Goal: Task Accomplishment & Management: Use online tool/utility

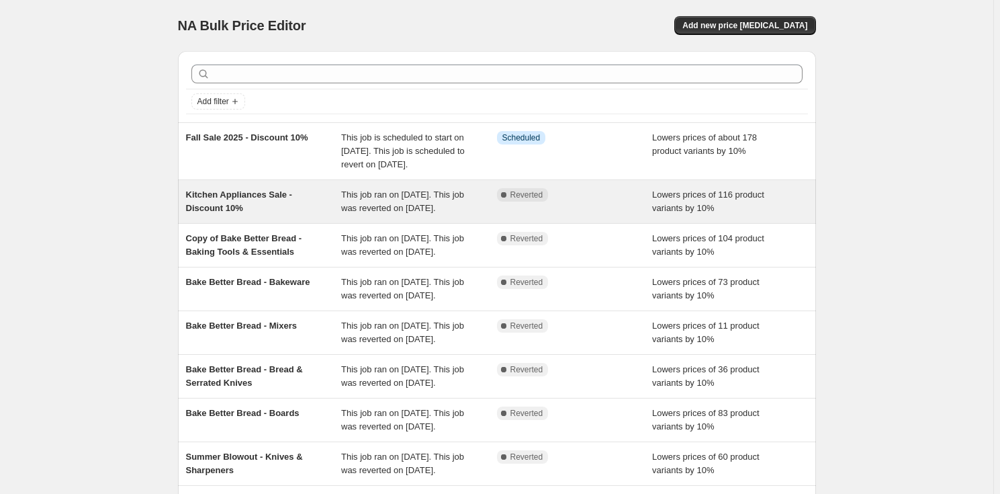
click at [269, 215] on div "Kitchen Appliances Sale - Discount 10%" at bounding box center [264, 201] width 156 height 27
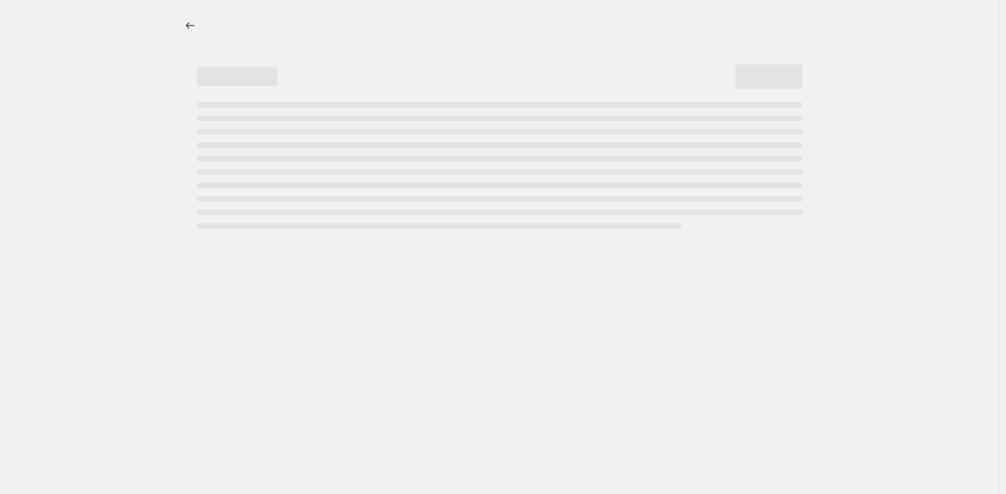
select select "percentage"
select select "no_change"
select select "product_status"
select select "tag"
select select "not_equal"
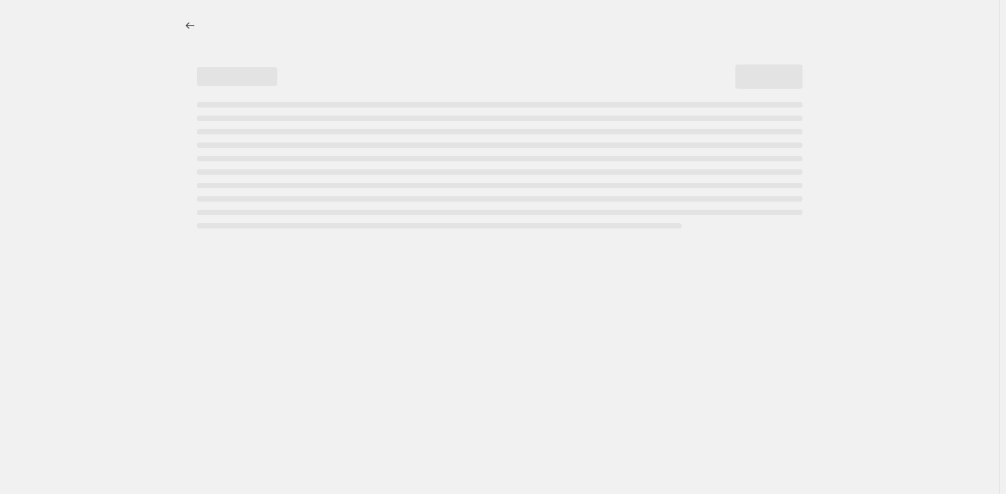
select select "collection"
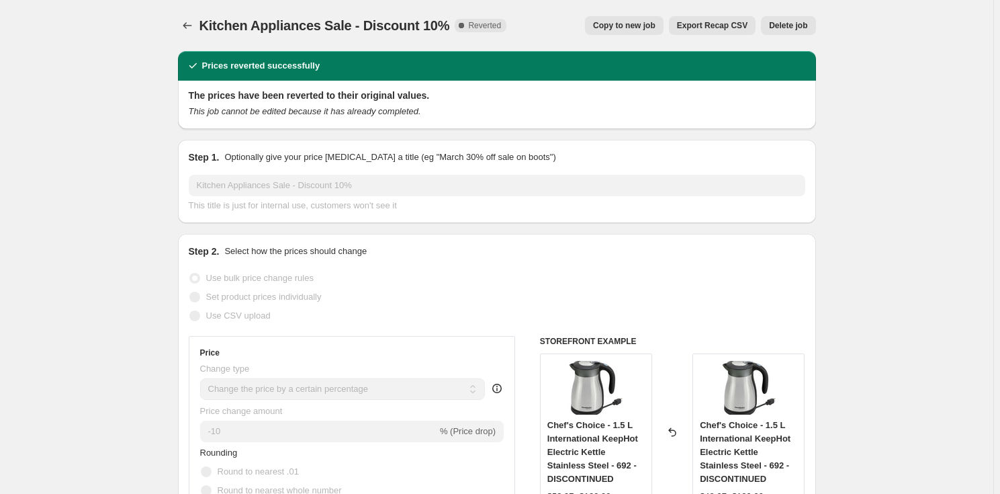
click at [646, 28] on span "Copy to new job" at bounding box center [624, 25] width 62 height 11
select select "percentage"
select select "no_change"
select select "product_status"
select select "tag"
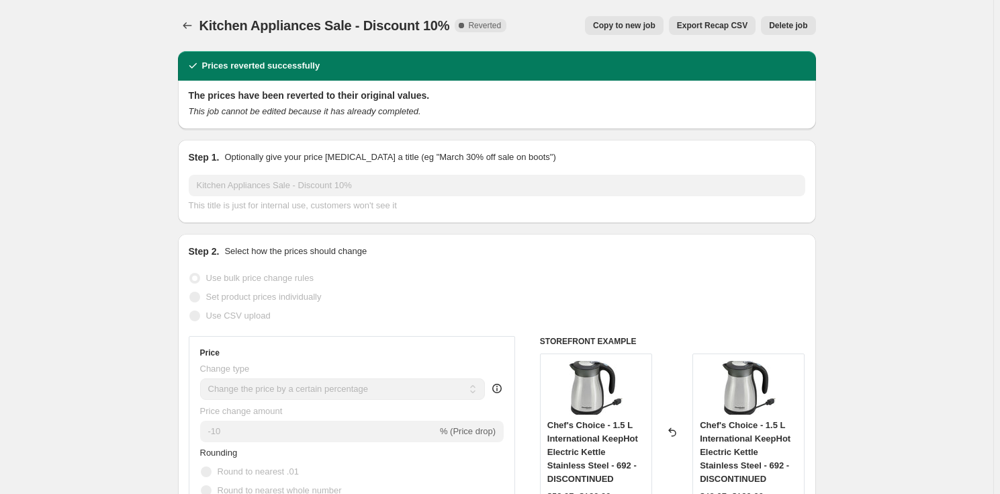
select select "not_equal"
select select "collection"
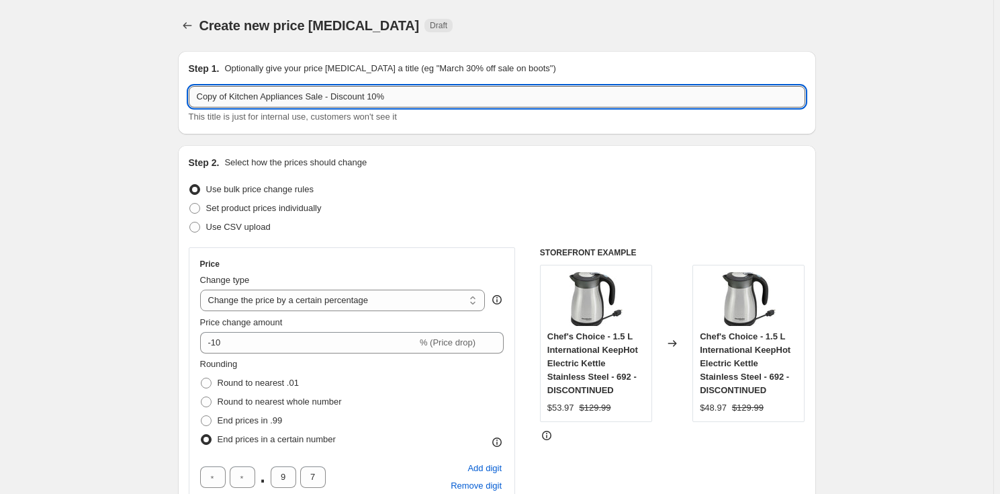
click at [321, 96] on input "Copy of Kitchen Appliances Sale - Discount 10%" at bounding box center [497, 96] width 617 height 21
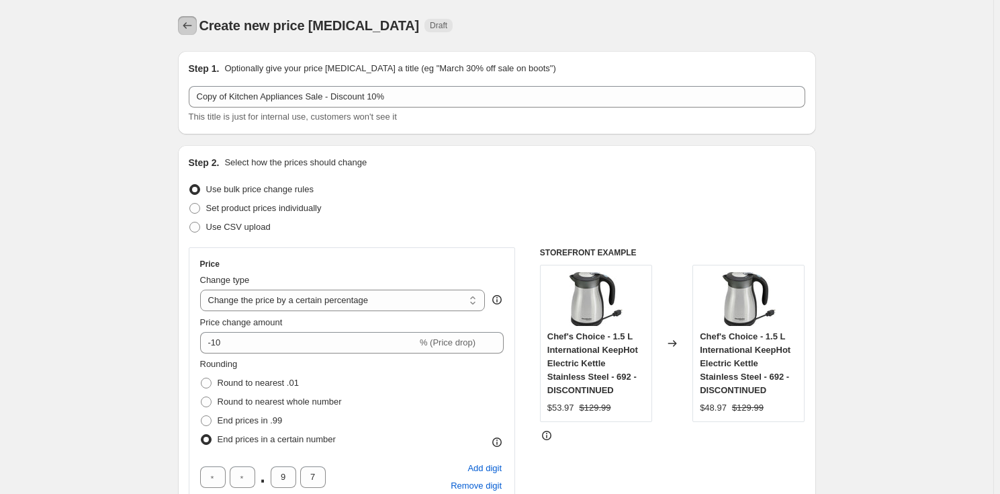
click at [187, 31] on icon "Price change jobs" at bounding box center [187, 25] width 13 height 13
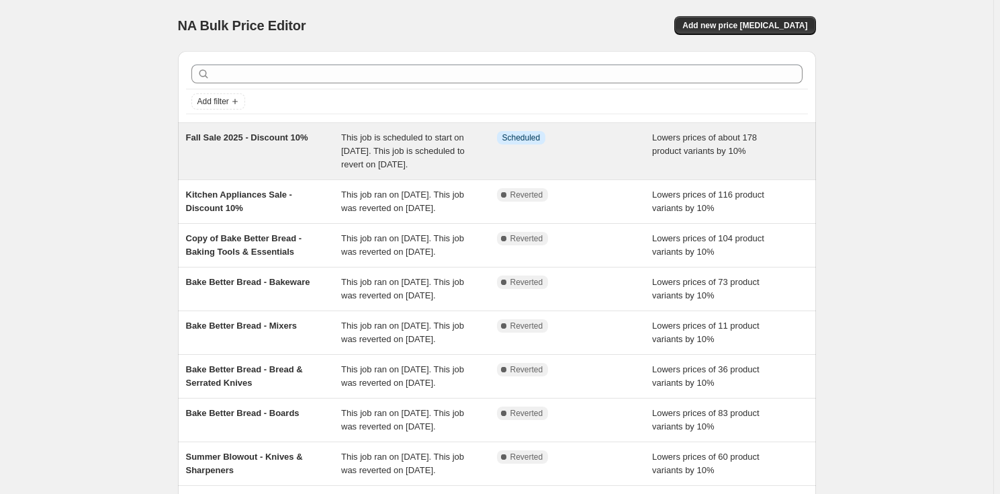
click at [292, 154] on div "Fall Sale 2025 - Discount 10%" at bounding box center [264, 151] width 156 height 40
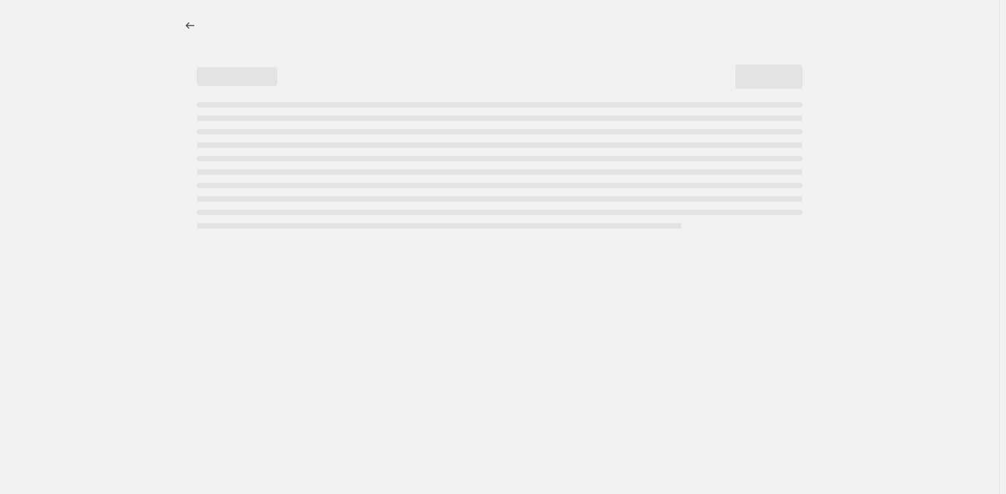
select select "percentage"
select select "no_change"
select select "product_status"
select select "tag"
select select "not_equal"
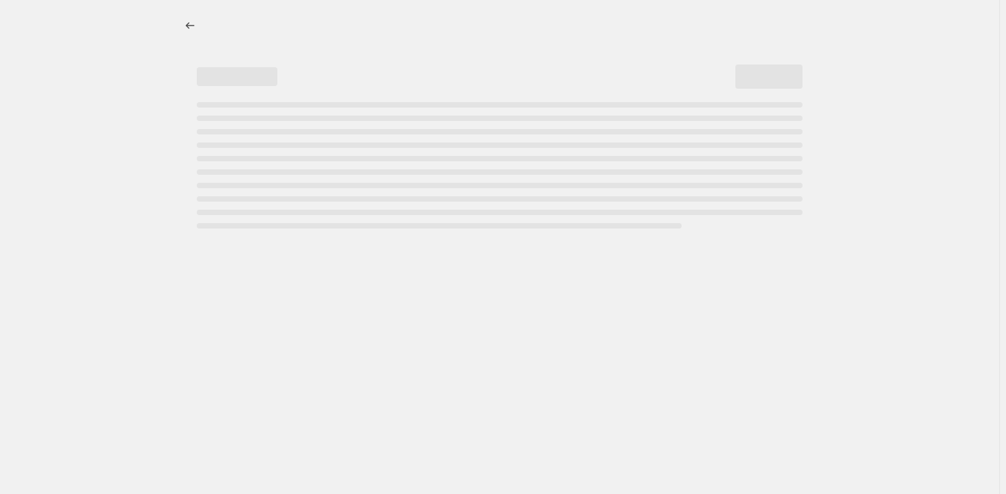
select select "collection"
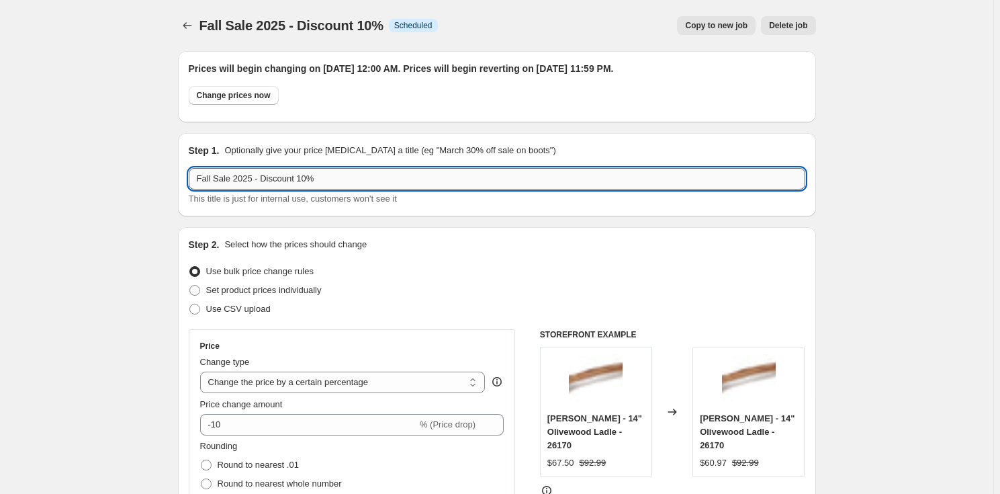
click at [322, 169] on input "Fall Sale 2025 - Discount 10%" at bounding box center [497, 178] width 617 height 21
click at [193, 17] on button "Price change jobs" at bounding box center [187, 25] width 19 height 19
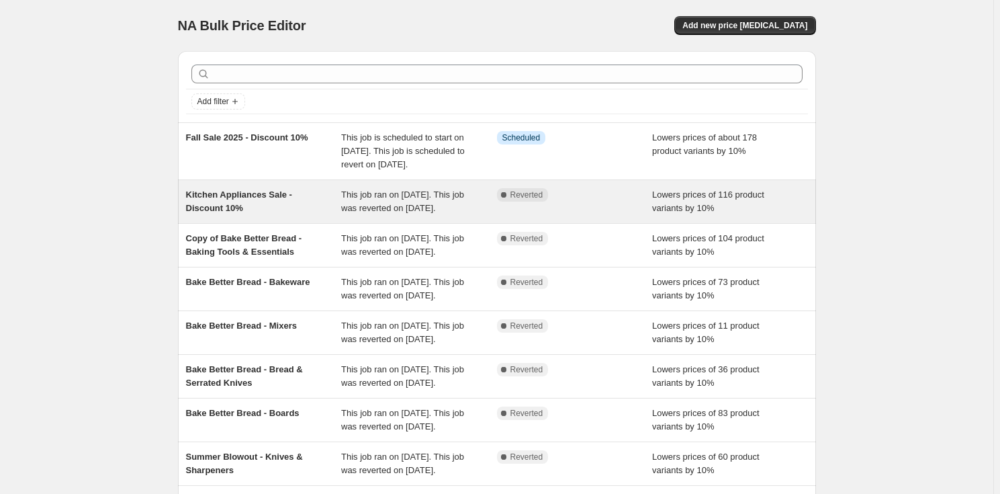
click at [279, 215] on div "Kitchen Appliances Sale - Discount 10%" at bounding box center [264, 201] width 156 height 27
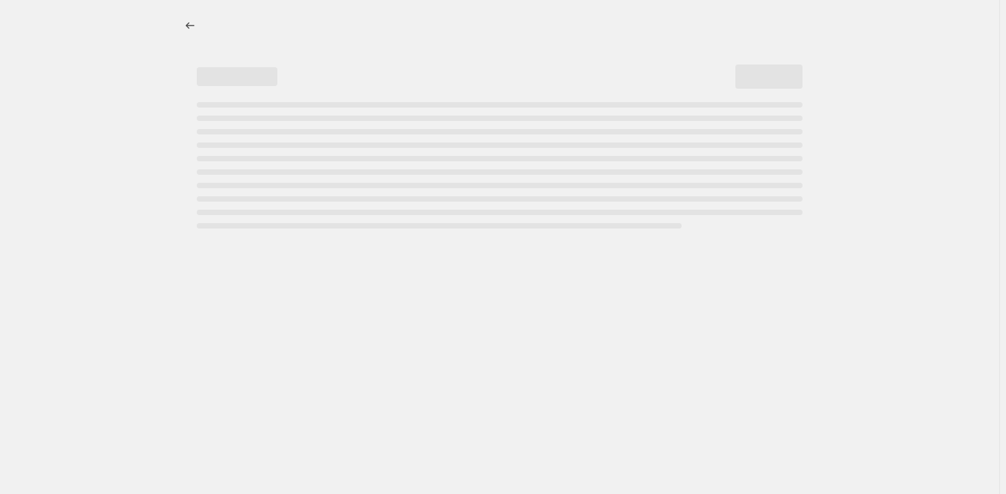
select select "percentage"
select select "no_change"
select select "product_status"
select select "tag"
select select "not_equal"
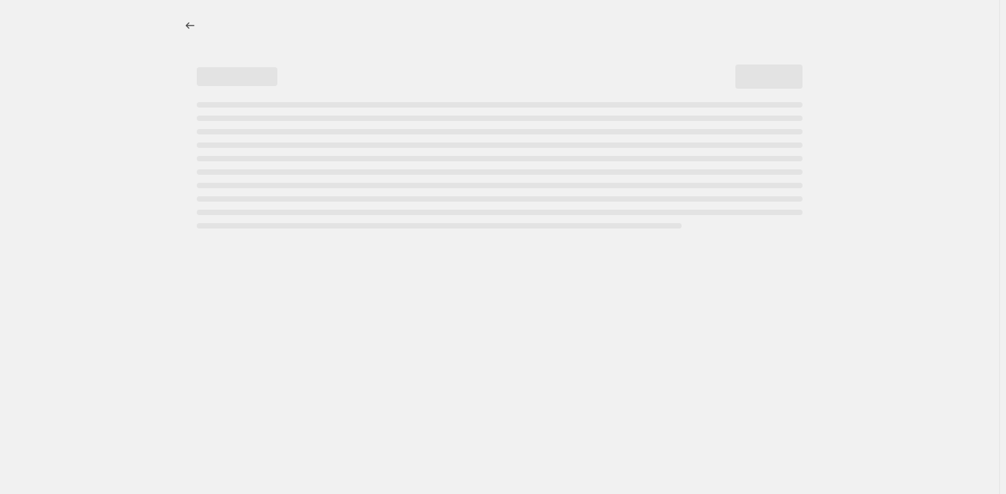
select select "collection"
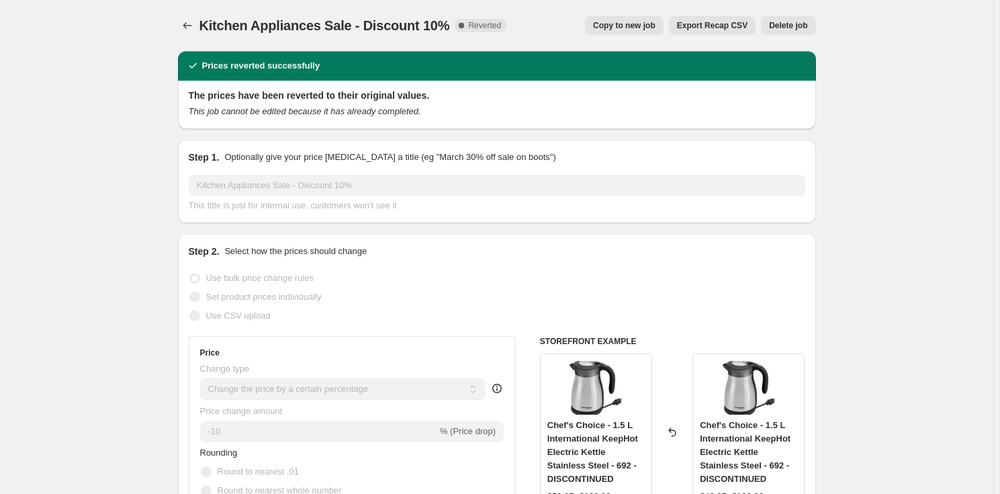
click at [656, 28] on span "Copy to new job" at bounding box center [624, 25] width 62 height 11
select select "percentage"
select select "no_change"
select select "product_status"
select select "tag"
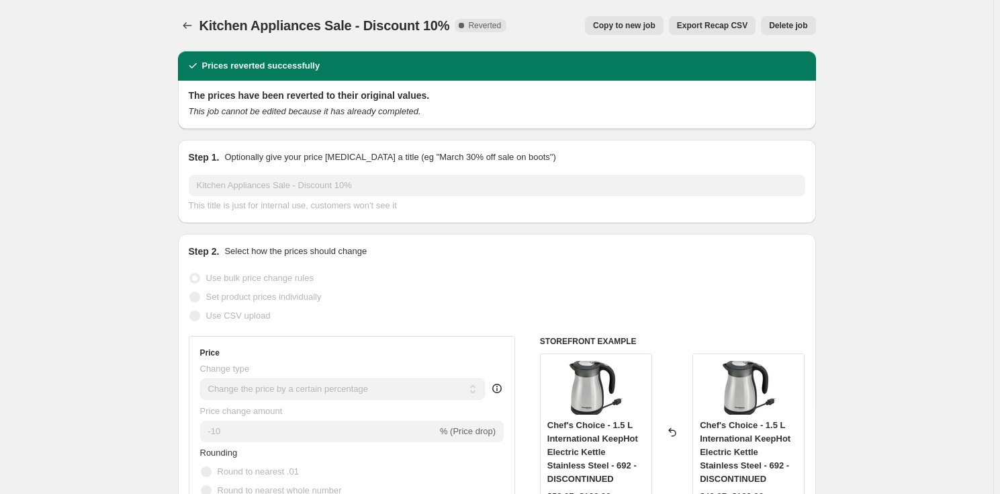
select select "not_equal"
select select "collection"
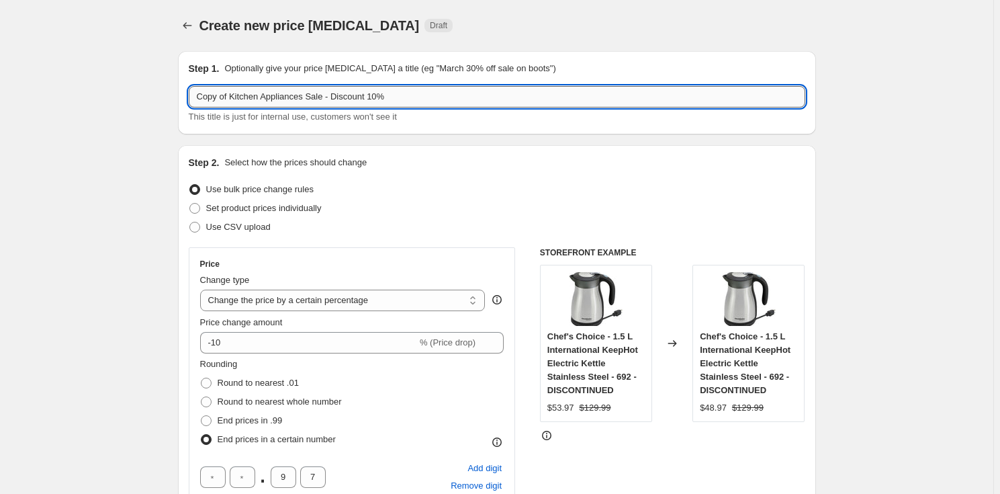
click at [404, 97] on input "Copy of Kitchen Appliances Sale - Discount 10%" at bounding box center [497, 96] width 617 height 21
paste input "[DATE] - Glassware & Bar Essentials"
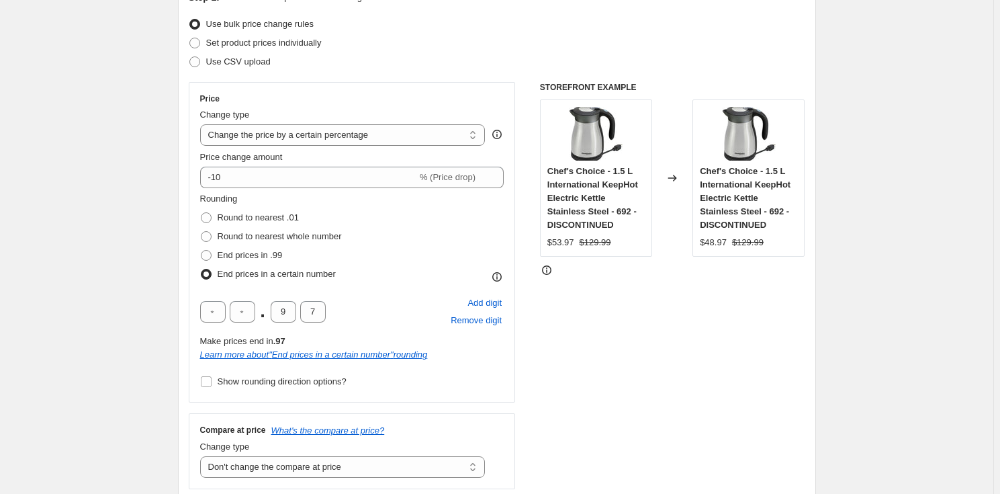
scroll to position [244, 0]
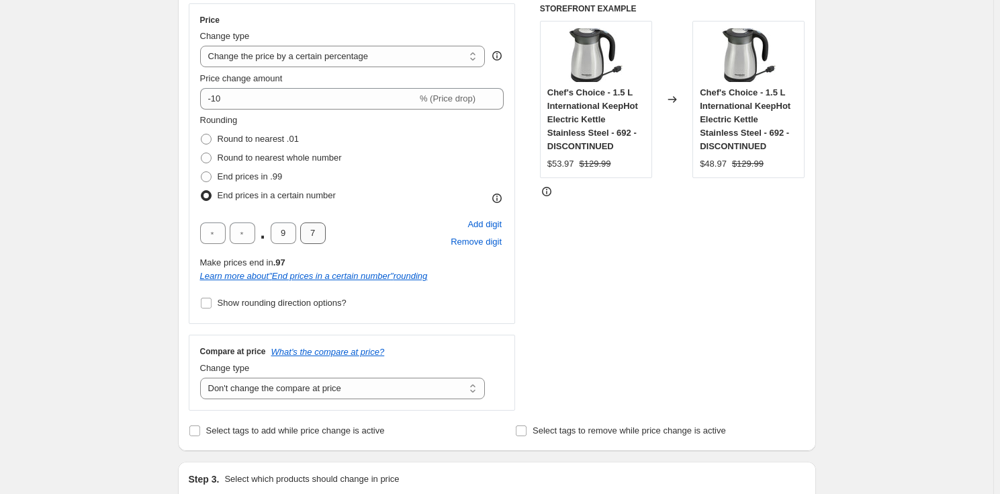
type input "[DATE] - Glassware & Bar Essentials"
click at [314, 233] on input "7" at bounding box center [313, 232] width 26 height 21
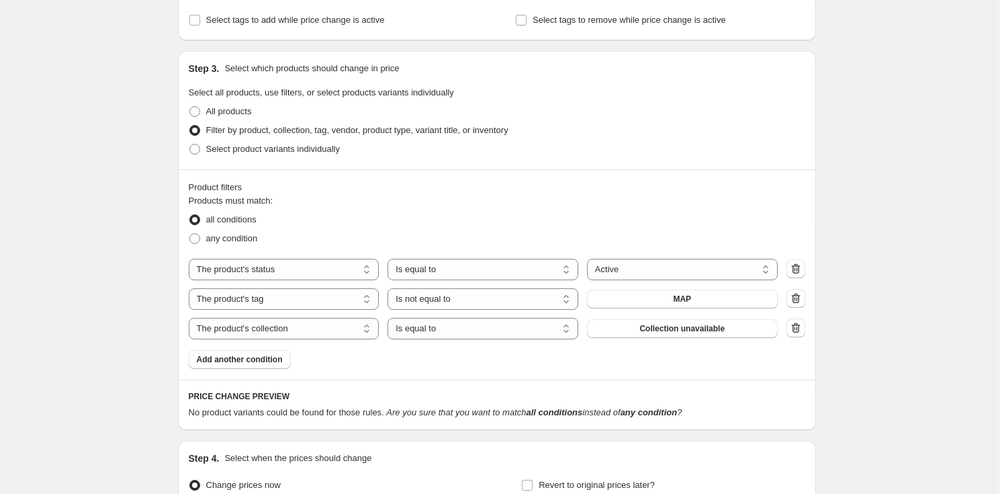
scroll to position [672, 0]
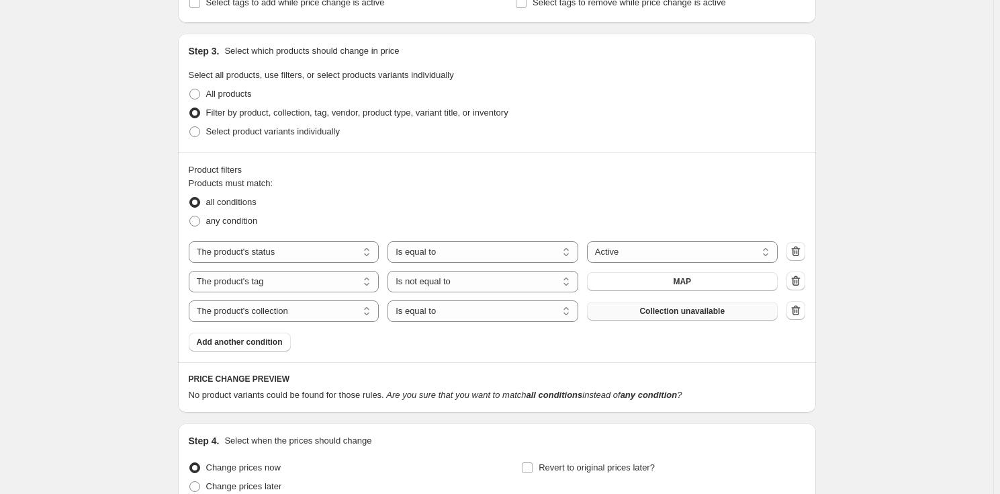
type input "8"
click at [769, 311] on button "Collection unavailable" at bounding box center [682, 311] width 191 height 19
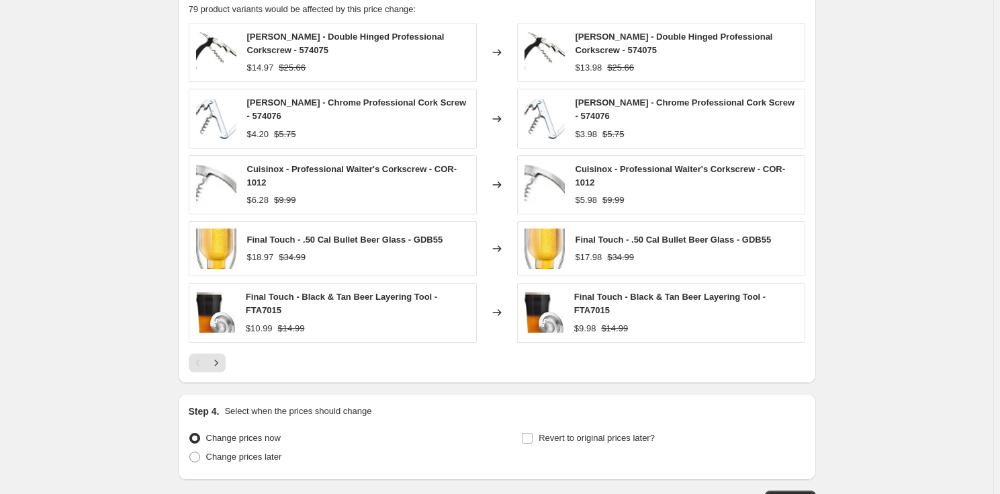
scroll to position [1038, 0]
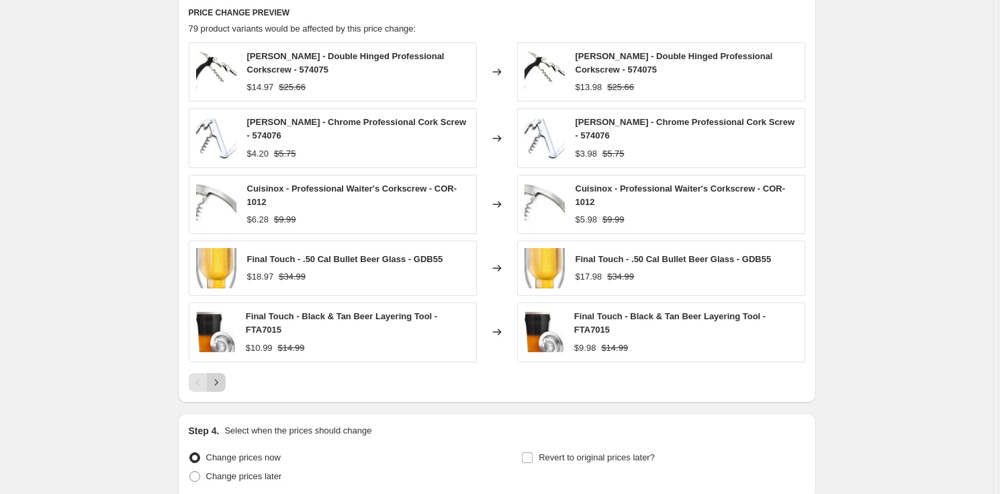
click at [223, 376] on icon "Next" at bounding box center [216, 382] width 13 height 13
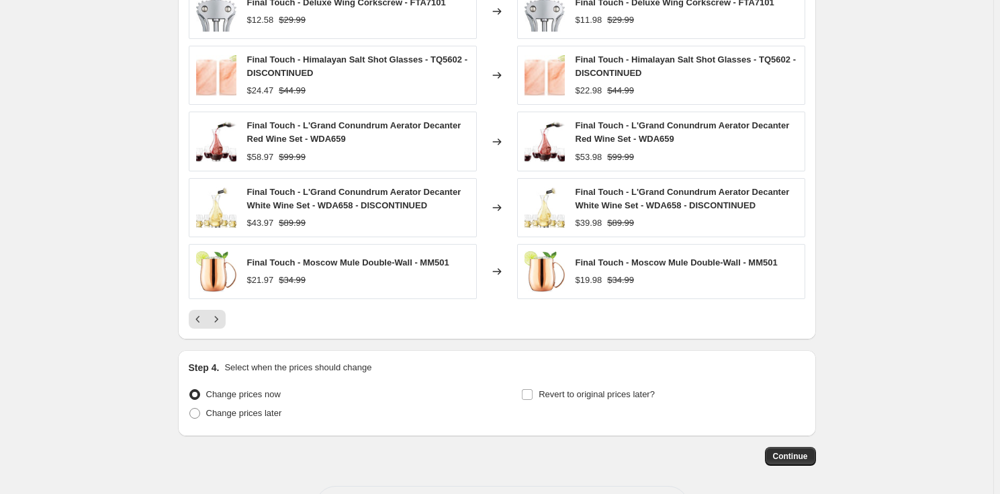
scroll to position [1149, 0]
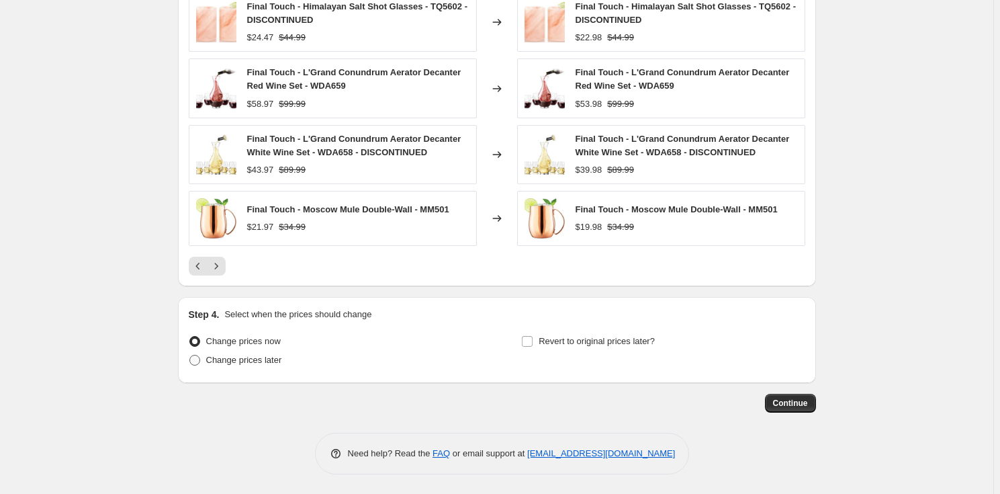
click at [249, 357] on span "Change prices later" at bounding box center [244, 360] width 76 height 10
click at [190, 355] on input "Change prices later" at bounding box center [189, 355] width 1 height 1
radio input "true"
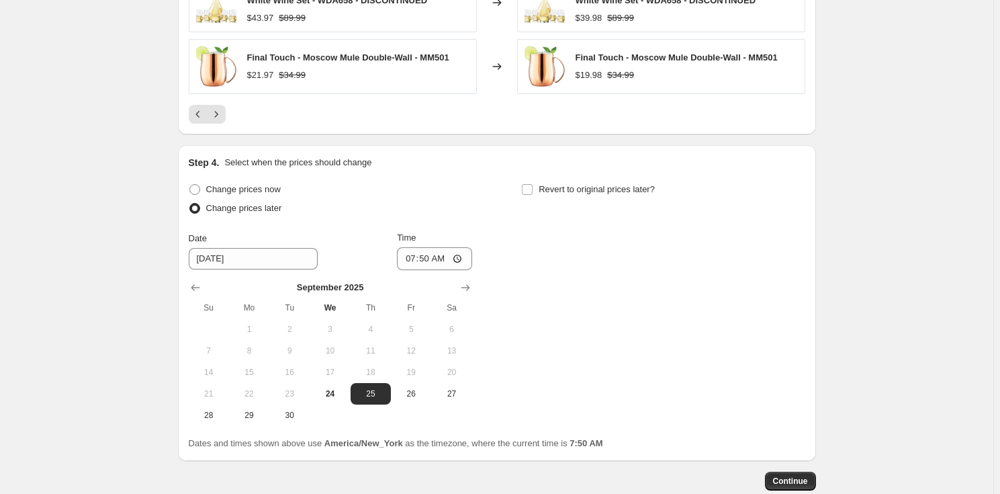
scroll to position [1333, 0]
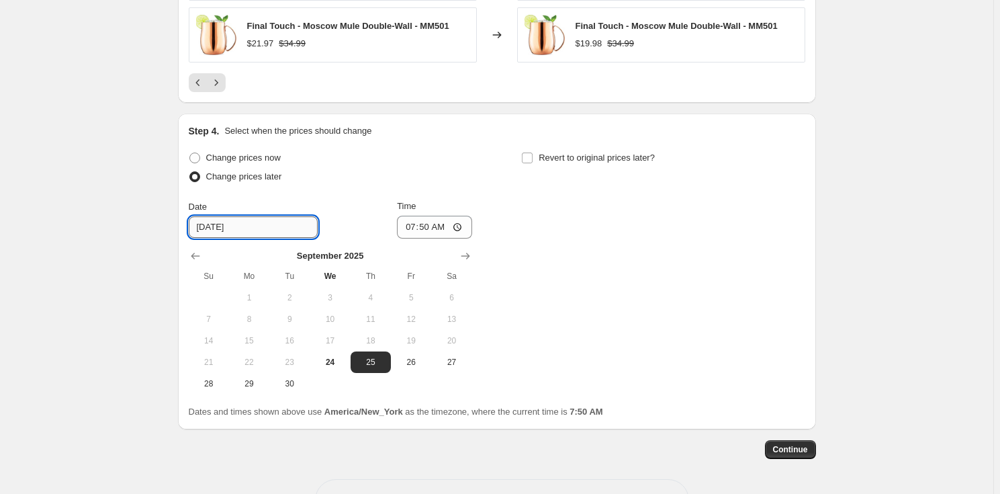
click at [214, 230] on input "[DATE]" at bounding box center [253, 226] width 129 height 21
click at [472, 253] on icon "Show next month, October 2025" at bounding box center [465, 255] width 13 height 13
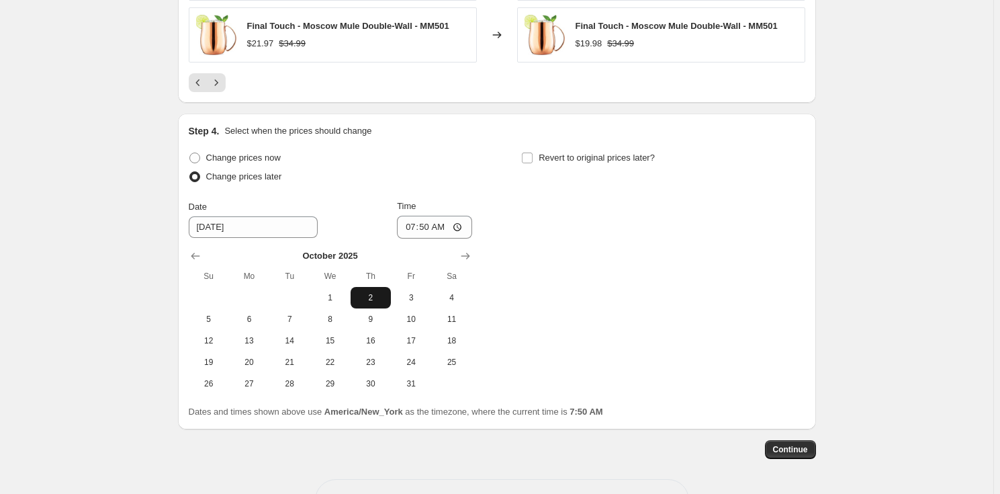
click at [376, 295] on span "2" at bounding box center [371, 297] width 30 height 11
type input "[DATE]"
click at [413, 225] on input "07:50" at bounding box center [434, 227] width 75 height 23
type input "00:00"
click at [551, 156] on span "Revert to original prices later?" at bounding box center [597, 157] width 116 height 10
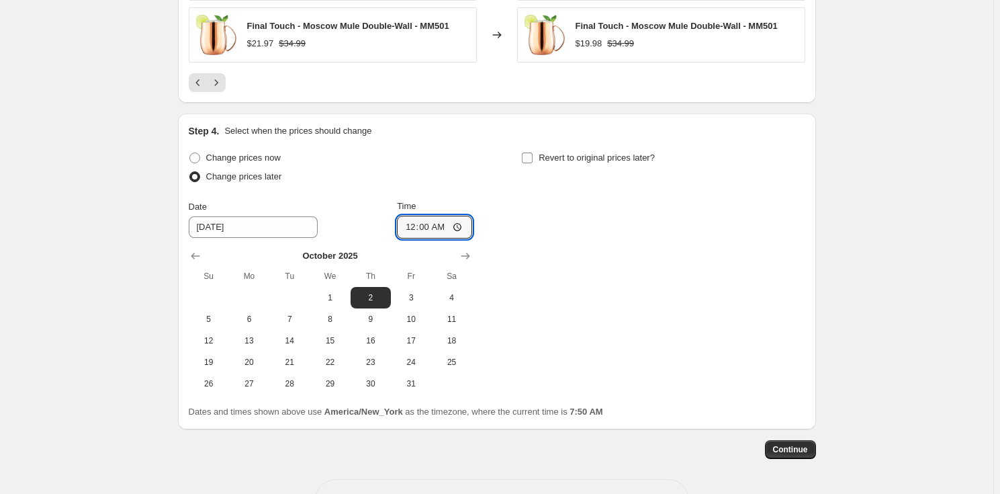
click at [533, 156] on input "Revert to original prices later?" at bounding box center [527, 157] width 11 height 11
checkbox input "true"
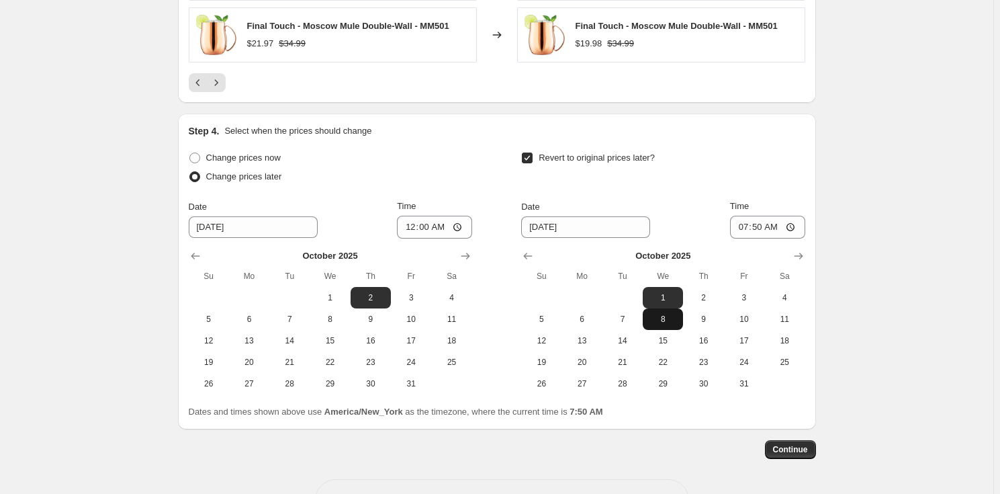
click at [677, 318] on span "8" at bounding box center [663, 319] width 30 height 11
type input "[DATE]"
click at [750, 224] on input "07:50" at bounding box center [767, 227] width 75 height 23
type input "23:59"
click at [793, 446] on span "Continue" at bounding box center [790, 449] width 35 height 11
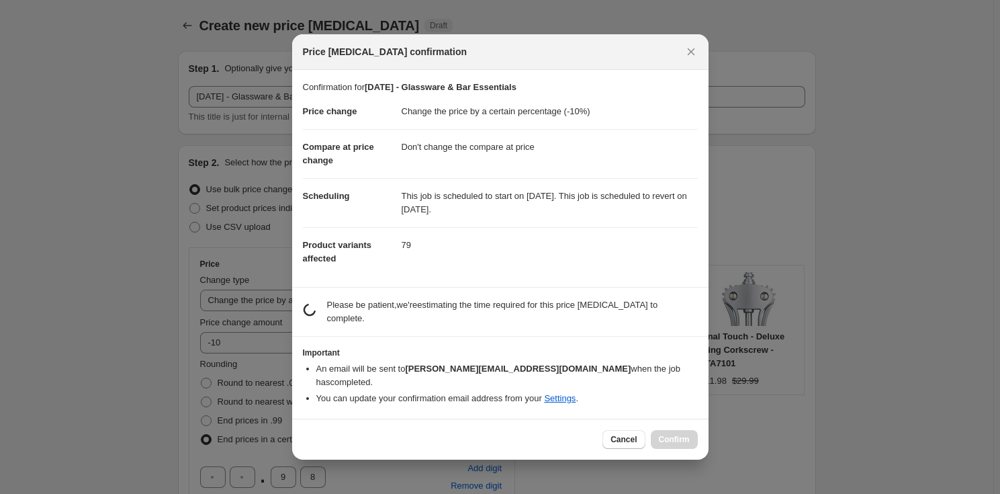
scroll to position [0, 0]
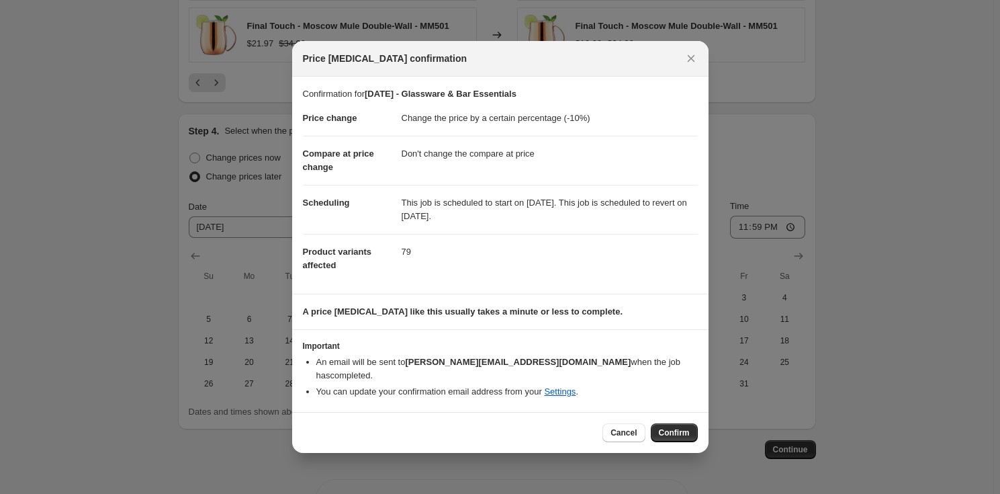
click at [664, 429] on span "Confirm" at bounding box center [674, 432] width 31 height 11
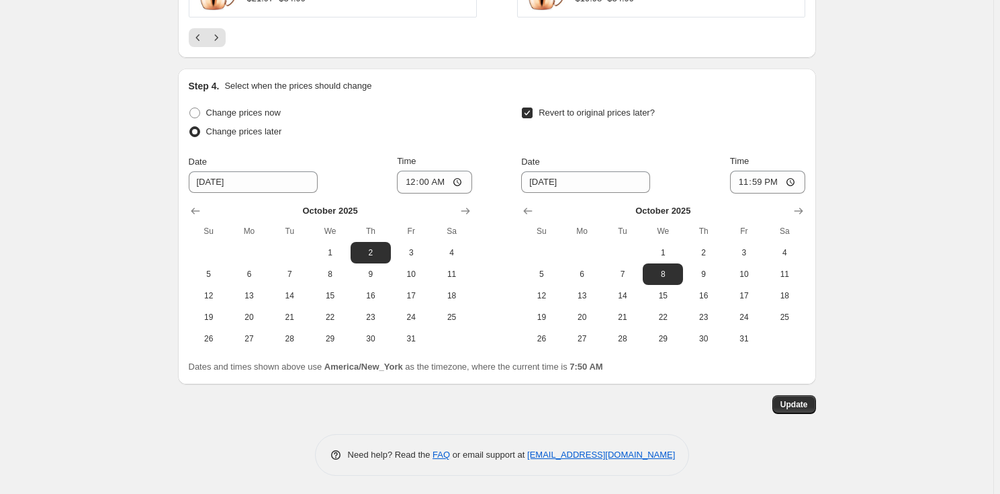
scroll to position [1461, 0]
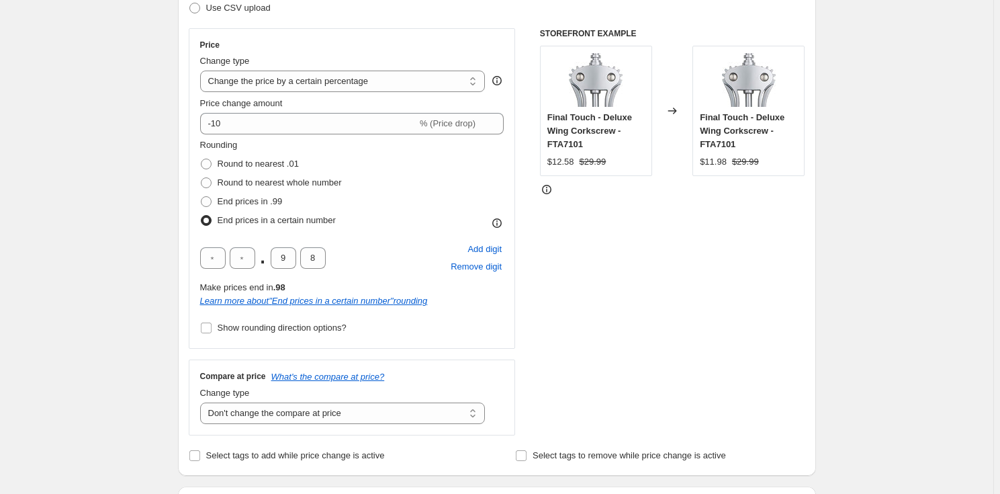
scroll to position [0, 0]
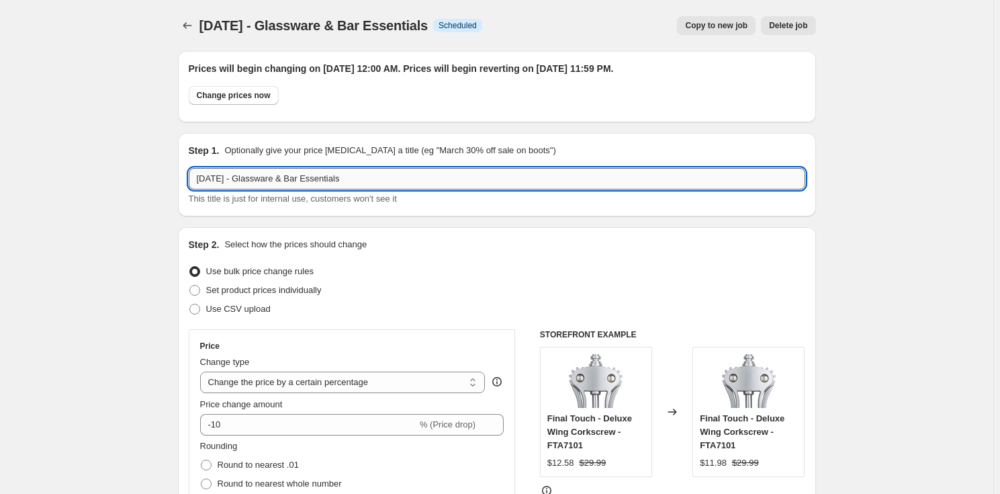
click at [381, 172] on input "[DATE] - Glassware & Bar Essentials" at bounding box center [497, 178] width 617 height 21
click at [296, 181] on input "[DATE] - Glassware & Bar Essentials" at bounding box center [497, 178] width 617 height 21
click at [714, 27] on span "Copy to new job" at bounding box center [716, 25] width 62 height 11
select select "percentage"
select select "no_change"
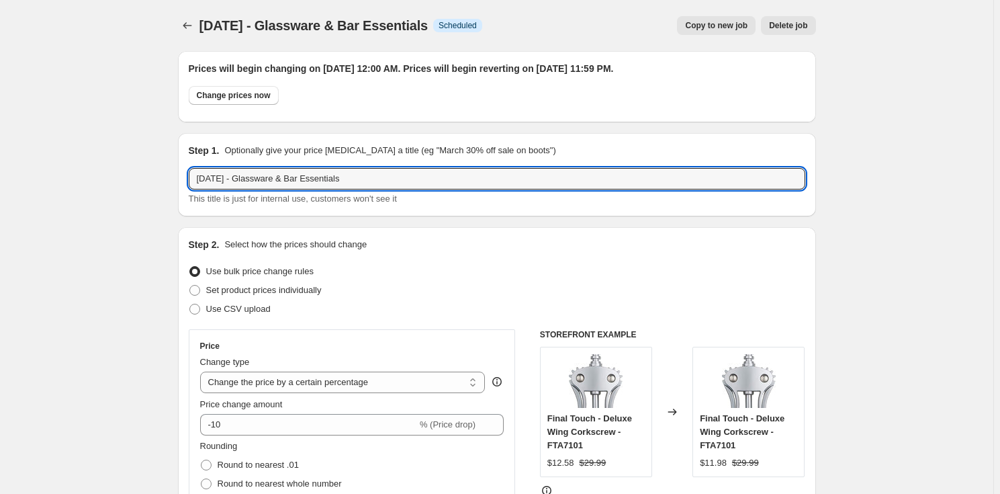
select select "product_status"
select select "tag"
select select "not_equal"
select select "collection"
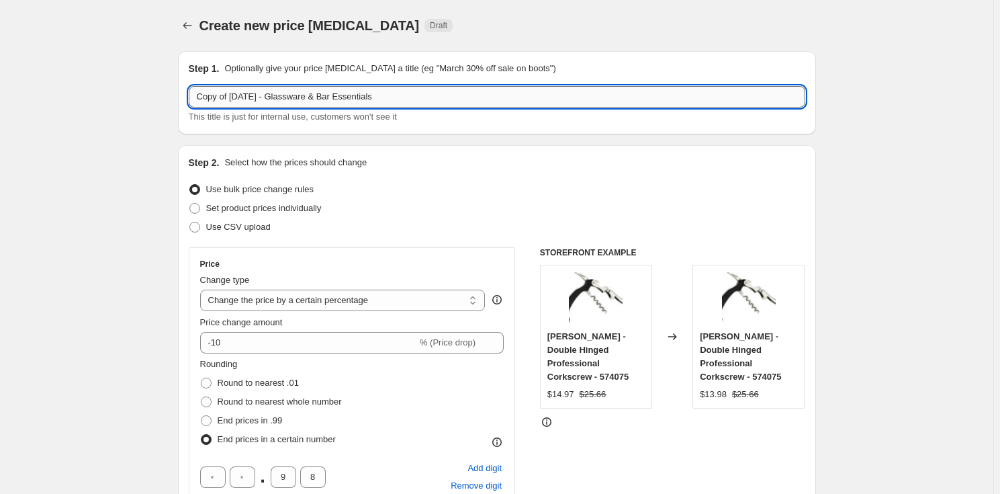
click at [341, 98] on input "Copy of [DATE] - Glassware & Bar Essentials" at bounding box center [497, 96] width 617 height 21
paste input "[DATE] - Bakeware"
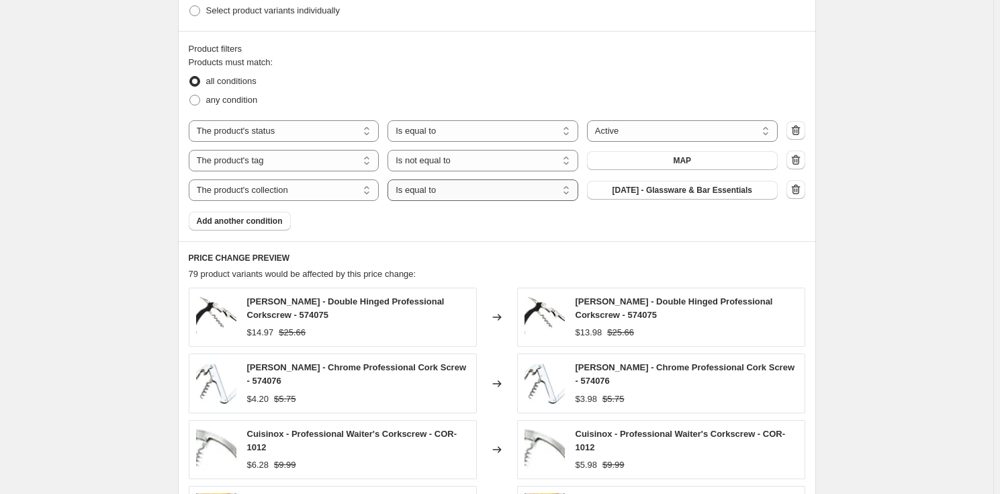
scroll to position [793, 0]
type input "[DATE] - Bakeware"
click at [796, 189] on icon "button" at bounding box center [795, 188] width 9 height 10
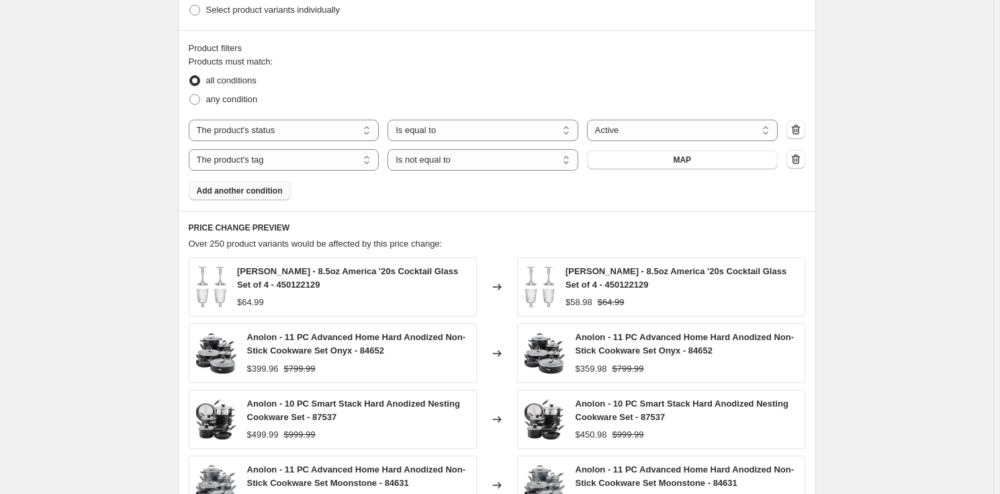
click at [251, 191] on span "Add another condition" at bounding box center [240, 190] width 86 height 11
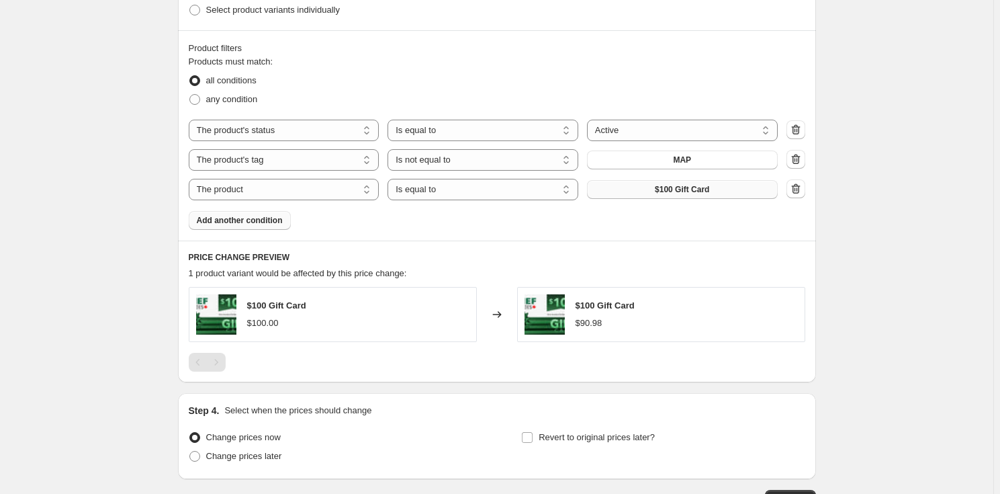
click at [693, 193] on span "$100 Gift Card" at bounding box center [682, 189] width 54 height 11
click at [347, 187] on select "The product The product's collection The product's tag The product's vendor The…" at bounding box center [284, 189] width 191 height 21
select select "collection"
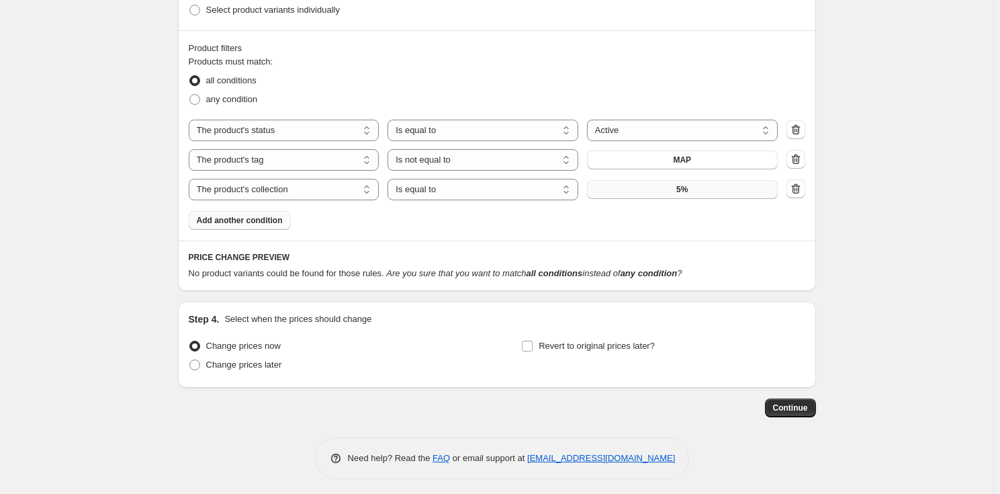
click at [671, 187] on button "5%" at bounding box center [682, 189] width 191 height 19
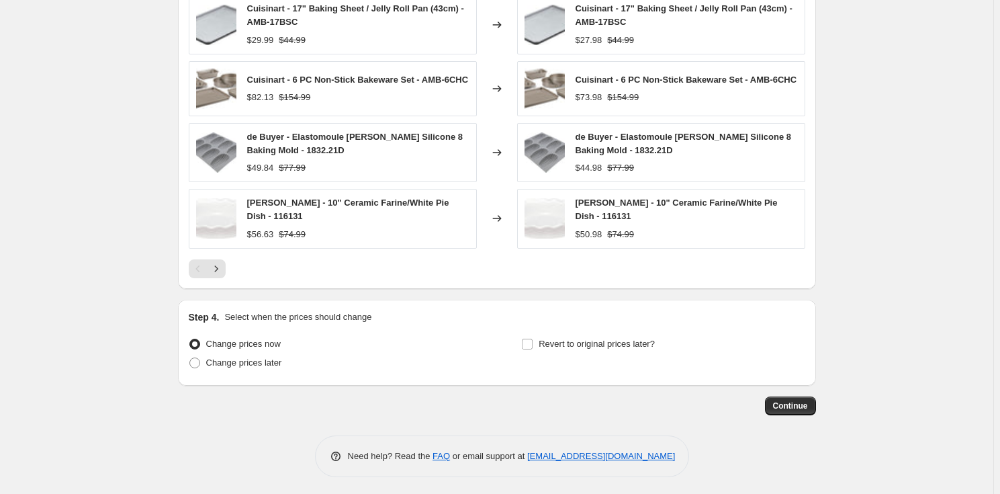
scroll to position [1154, 0]
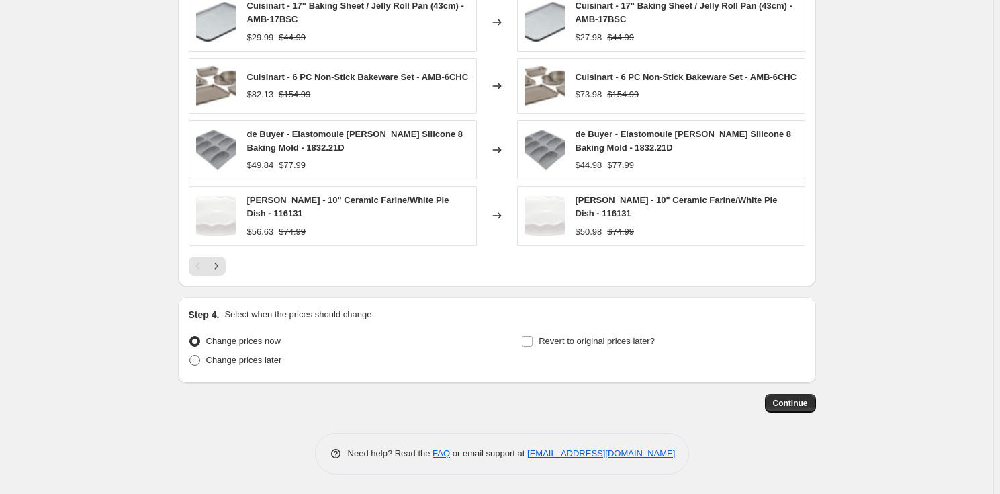
click at [263, 363] on span "Change prices later" at bounding box center [244, 360] width 76 height 10
click at [190, 355] on input "Change prices later" at bounding box center [189, 355] width 1 height 1
radio input "true"
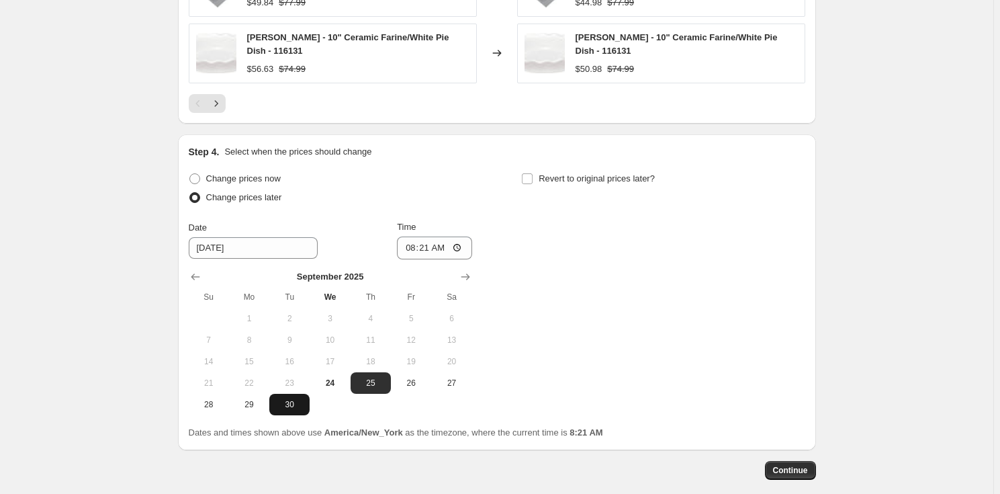
scroll to position [1384, 0]
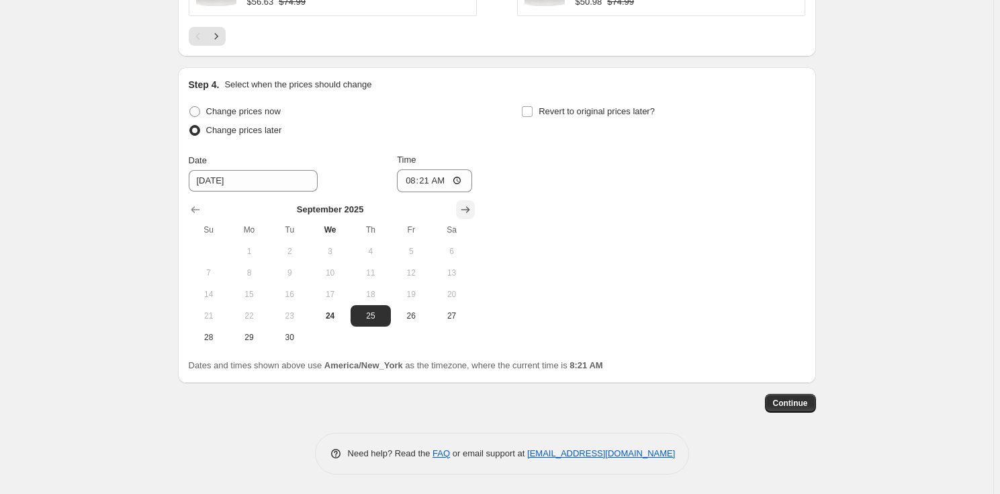
click at [472, 207] on icon "Show next month, October 2025" at bounding box center [465, 209] width 13 height 13
click at [379, 247] on span "2" at bounding box center [371, 251] width 30 height 11
type input "[DATE]"
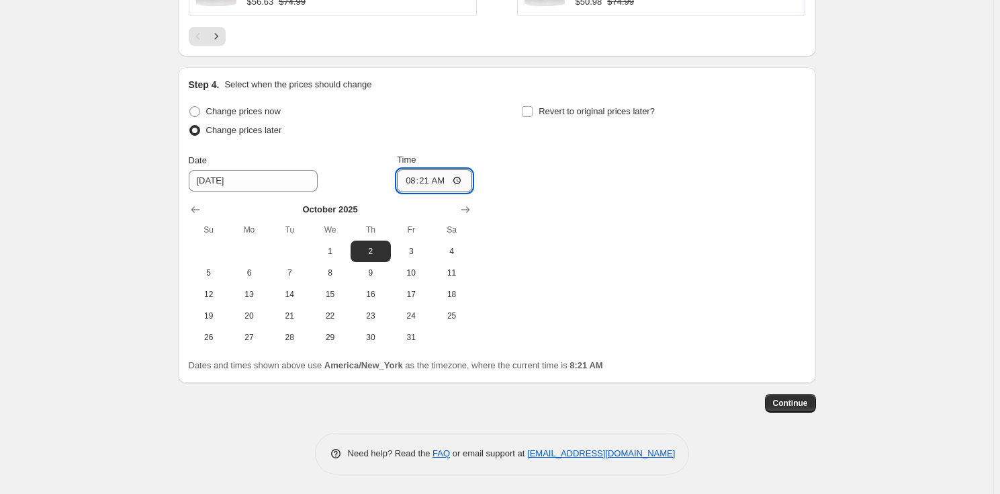
click at [412, 172] on input "08:21" at bounding box center [434, 180] width 75 height 23
type input "00:00"
click at [557, 113] on span "Revert to original prices later?" at bounding box center [597, 111] width 116 height 10
click at [533, 113] on input "Revert to original prices later?" at bounding box center [527, 111] width 11 height 11
checkbox input "true"
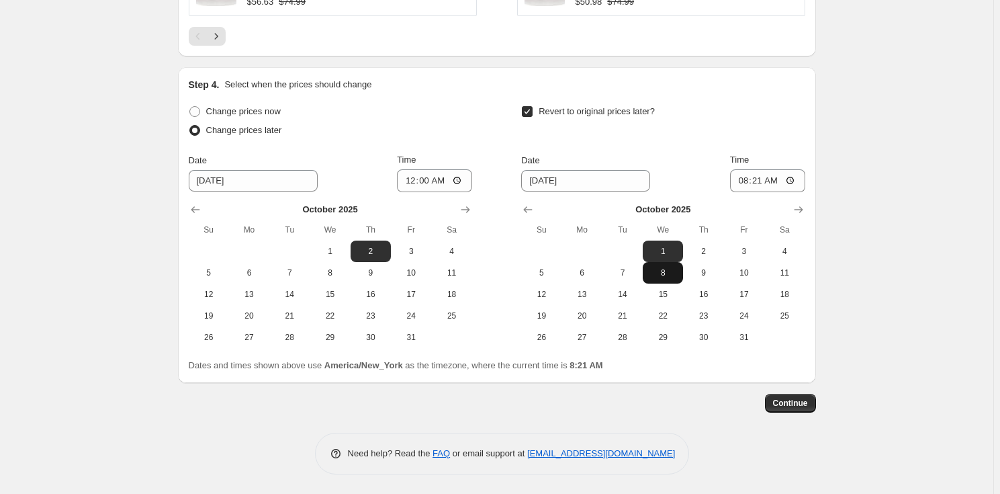
click at [674, 273] on span "8" at bounding box center [663, 272] width 30 height 11
type input "[DATE]"
click at [747, 178] on input "08:21" at bounding box center [767, 180] width 75 height 23
type input "23:59"
click at [801, 402] on span "Continue" at bounding box center [790, 403] width 35 height 11
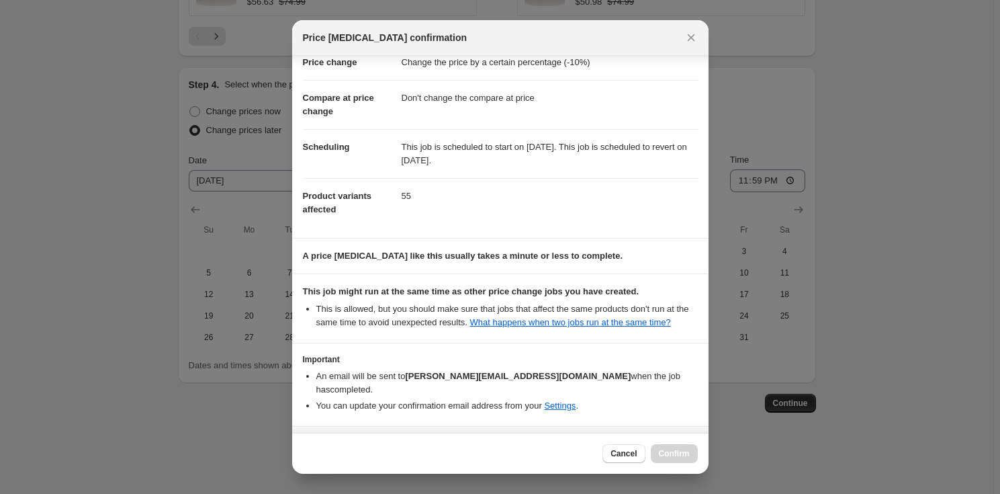
scroll to position [68, 0]
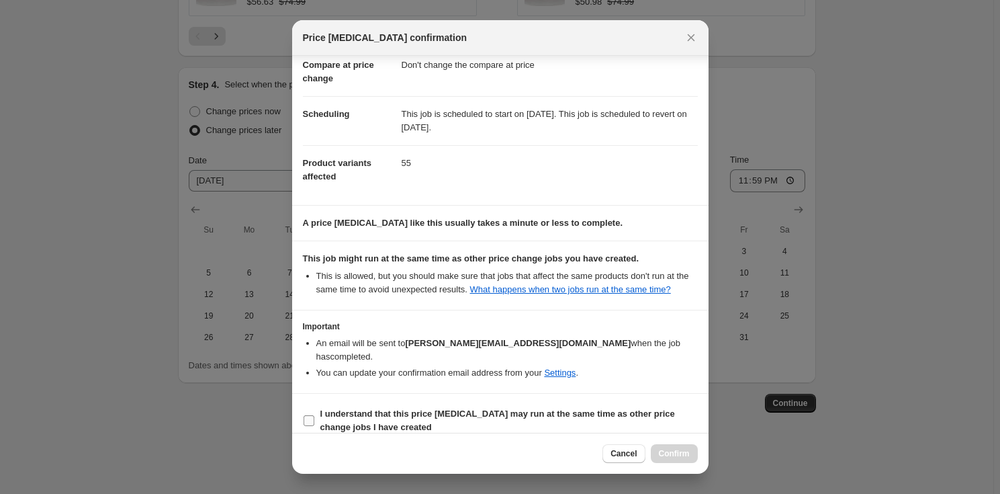
click at [394, 408] on b "I understand that this price [MEDICAL_DATA] may run at the same time as other p…" at bounding box center [497, 420] width 355 height 24
click at [314, 415] on input "I understand that this price [MEDICAL_DATA] may run at the same time as other p…" at bounding box center [309, 420] width 11 height 11
checkbox input "true"
click at [661, 452] on span "Confirm" at bounding box center [674, 453] width 31 height 11
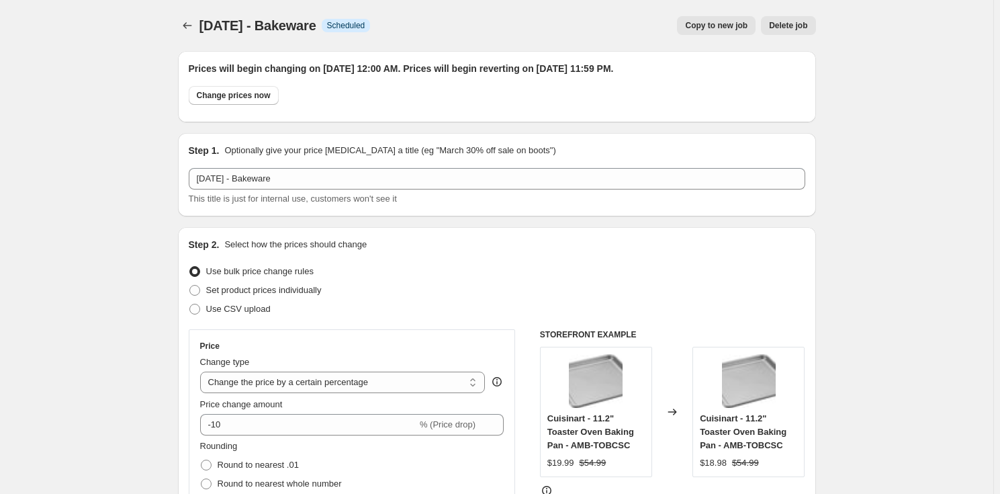
scroll to position [1384, 0]
